Goal: Task Accomplishment & Management: Use online tool/utility

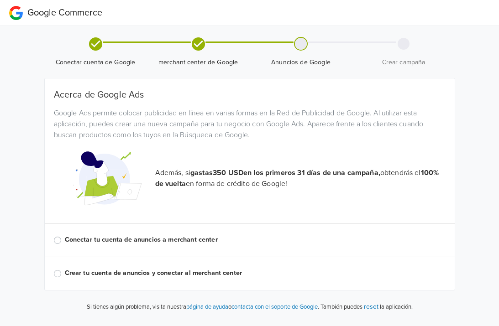
click at [56, 236] on div "Conectar tu cuenta de anuncios a merchant center" at bounding box center [250, 240] width 392 height 11
click at [65, 240] on label "Conectar tu cuenta de anuncios a merchant center" at bounding box center [255, 240] width 381 height 10
click at [0, 0] on input "Conectar tu cuenta de anuncios a merchant center" at bounding box center [0, 0] width 0 height 0
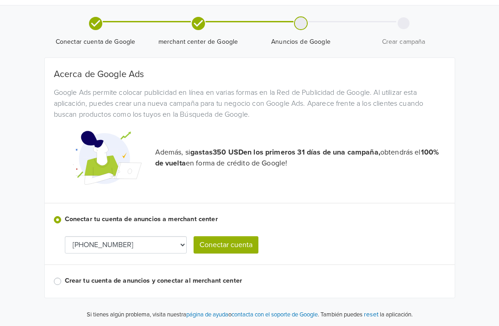
scroll to position [21, 0]
click at [237, 242] on button "Conectar cuenta" at bounding box center [226, 244] width 65 height 17
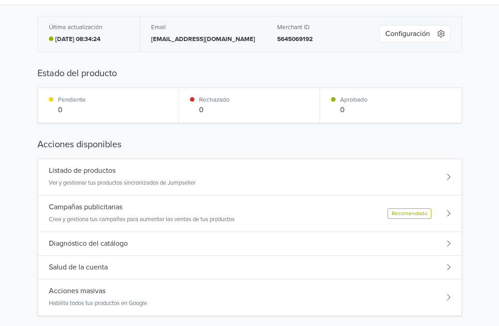
scroll to position [0, 0]
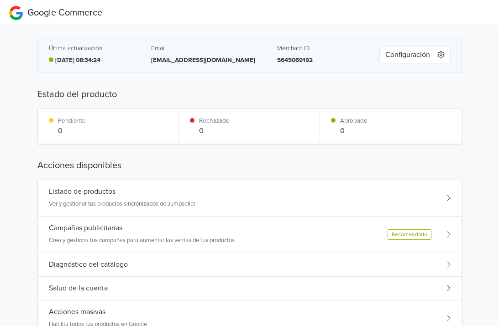
click at [427, 58] on button "Configuración" at bounding box center [414, 54] width 71 height 17
